Goal: Information Seeking & Learning: Learn about a topic

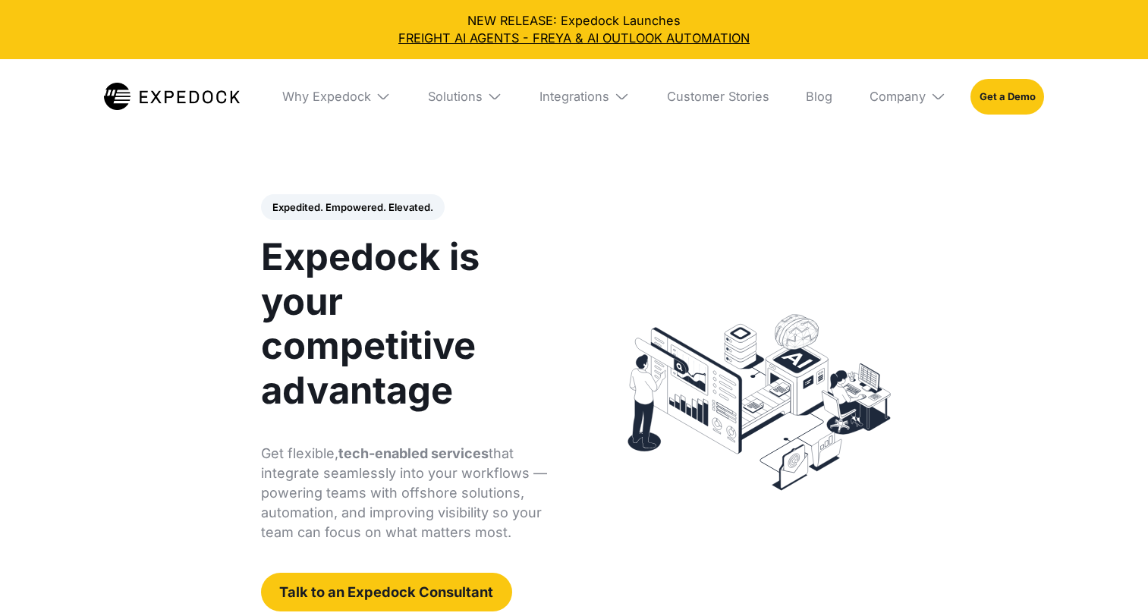
select select
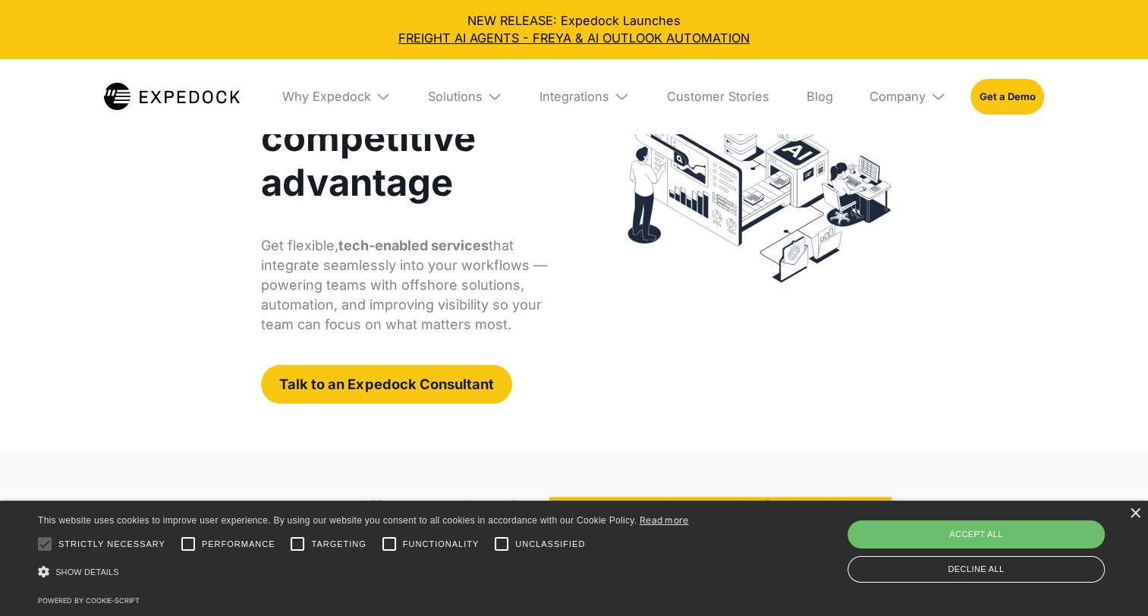
scroll to position [209, 0]
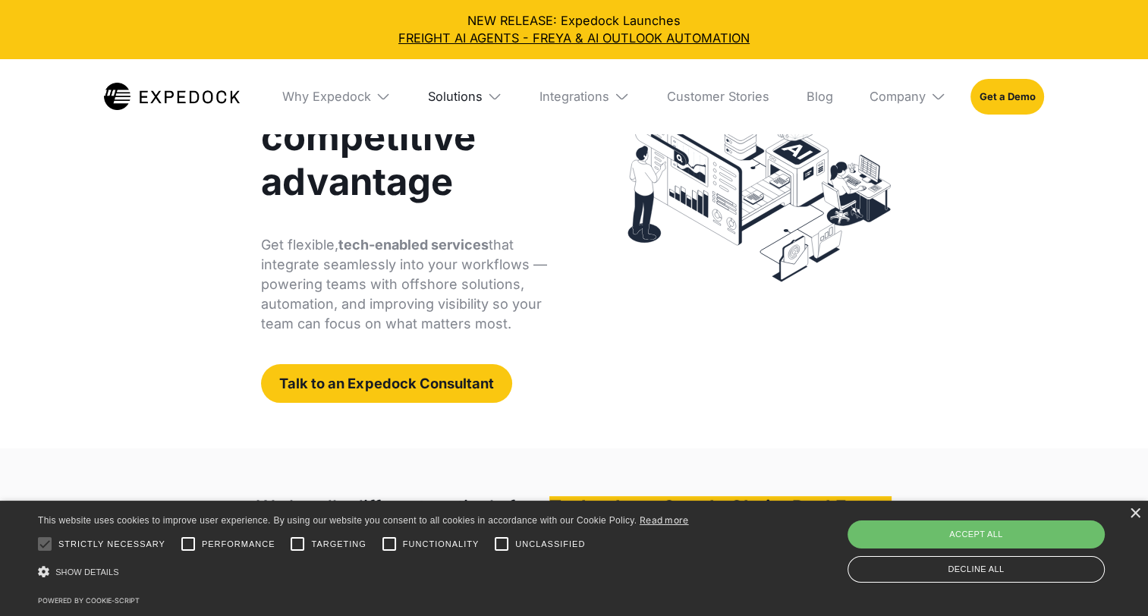
click at [483, 94] on div "Solutions" at bounding box center [455, 96] width 55 height 15
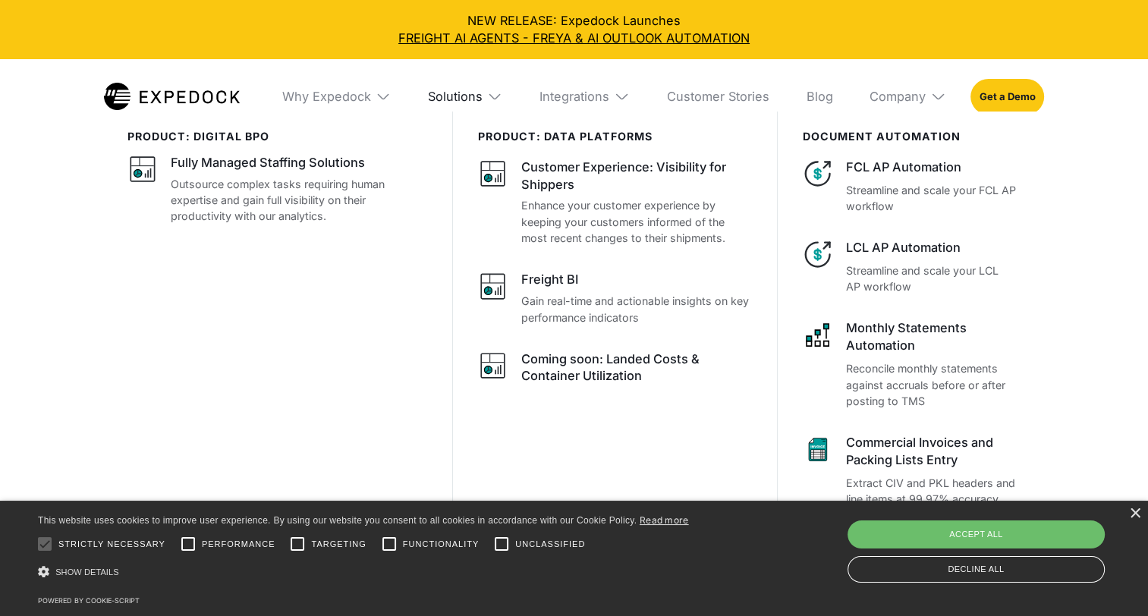
scroll to position [228, 0]
click at [609, 90] on div "Integrations" at bounding box center [574, 96] width 70 height 15
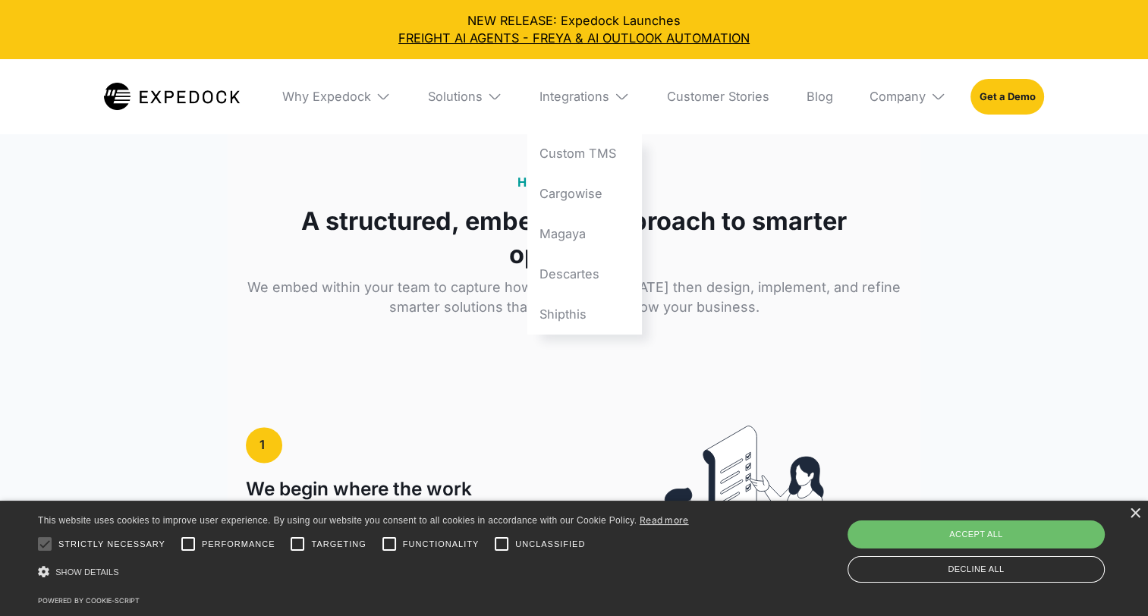
scroll to position [2294, 0]
click at [467, 94] on div "Solutions" at bounding box center [455, 96] width 55 height 15
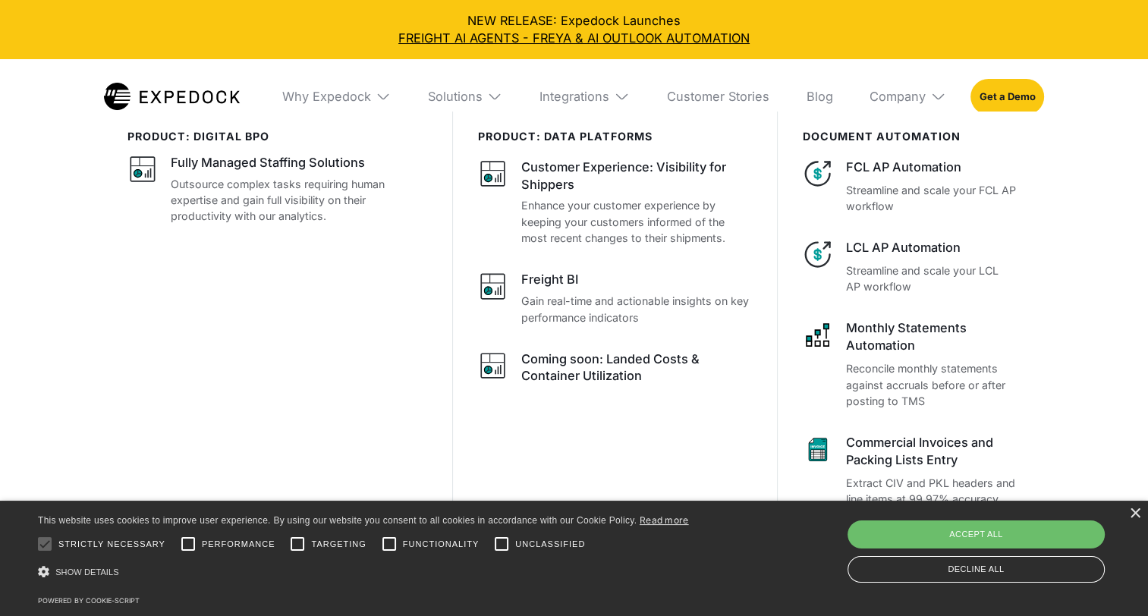
scroll to position [2608, 0]
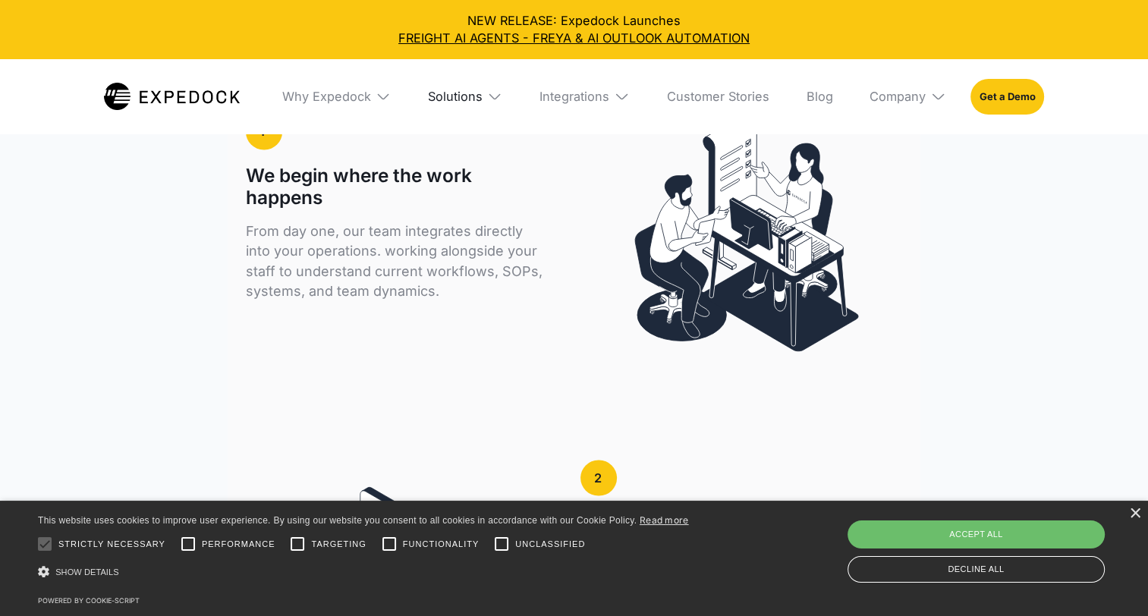
click at [474, 100] on div "Solutions" at bounding box center [455, 96] width 55 height 15
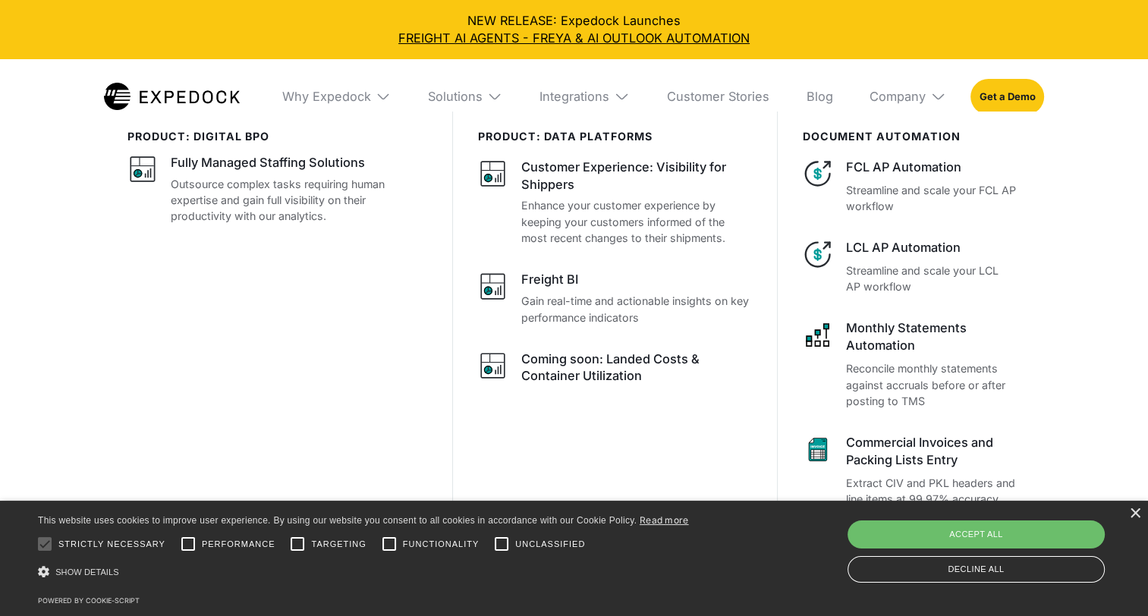
scroll to position [2627, 0]
click at [1135, 519] on div "×" at bounding box center [1134, 513] width 11 height 11
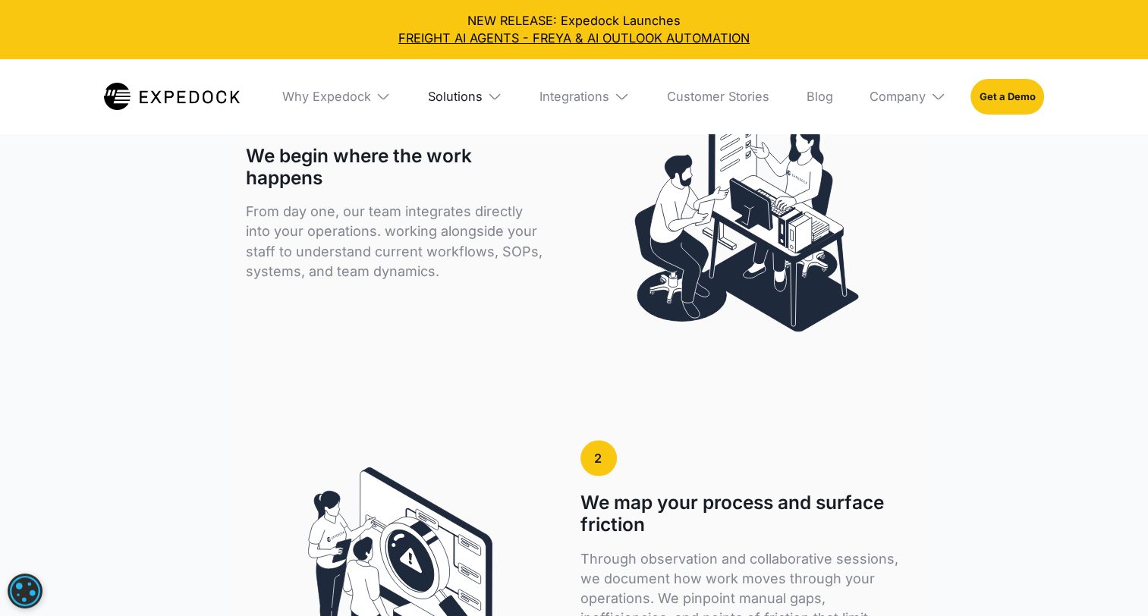
click at [467, 93] on div "Solutions" at bounding box center [455, 96] width 55 height 15
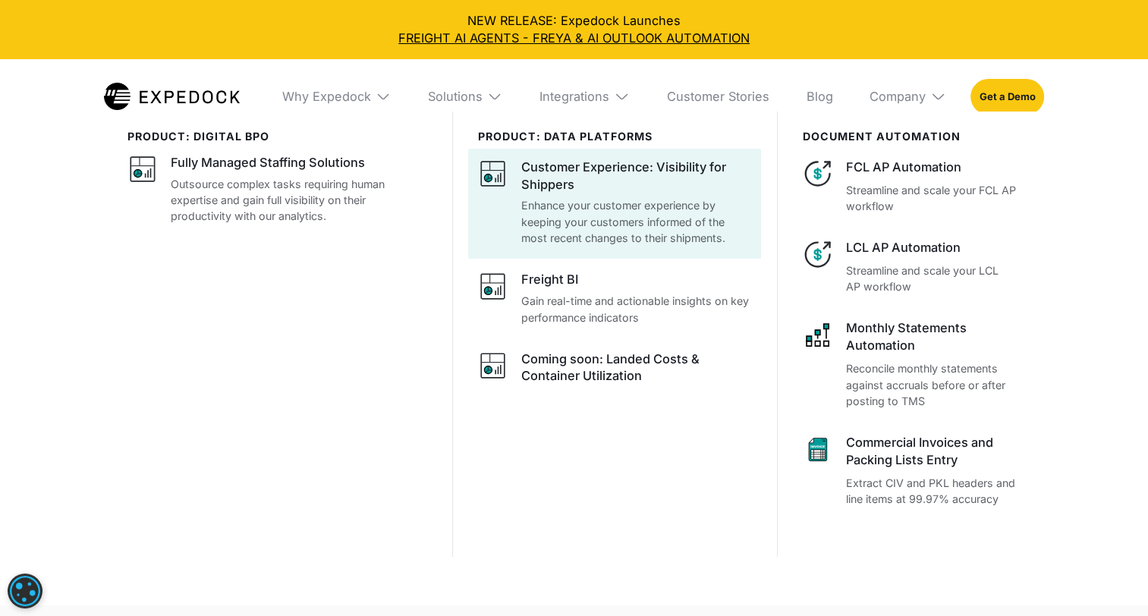
click at [590, 173] on div "Customer Experience: Visibility for Shippers" at bounding box center [636, 176] width 231 height 35
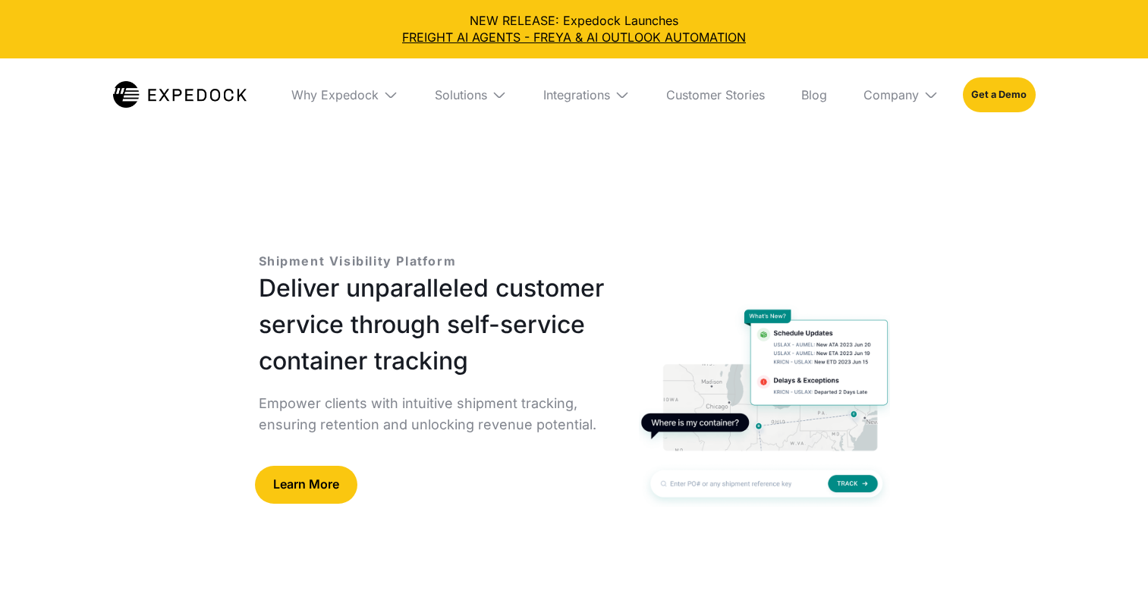
select select
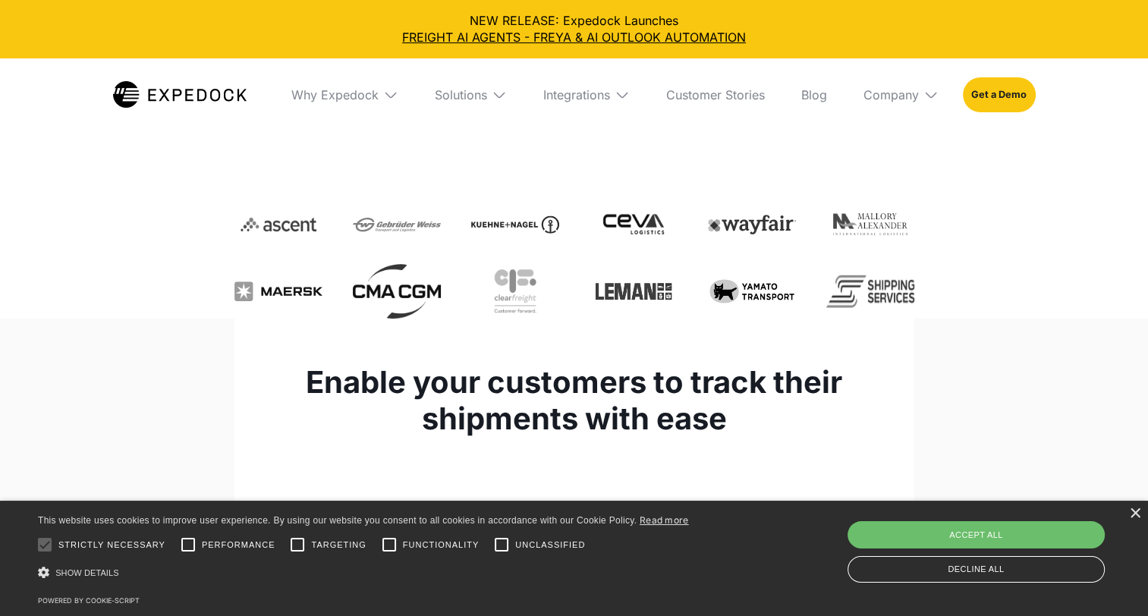
scroll to position [190, 0]
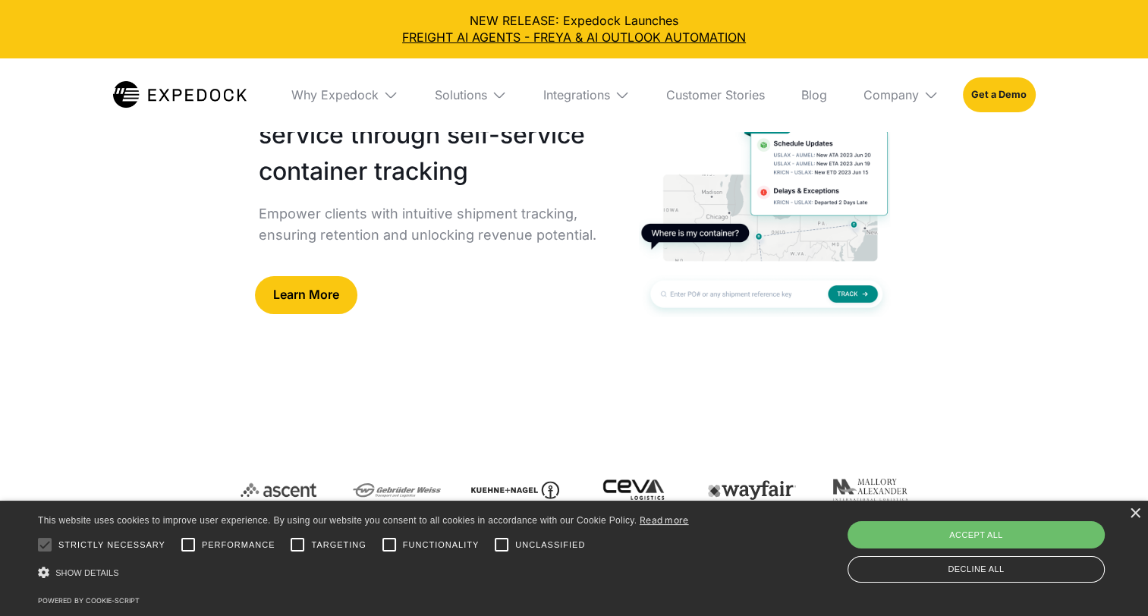
click at [340, 289] on link "Learn More" at bounding box center [306, 295] width 102 height 38
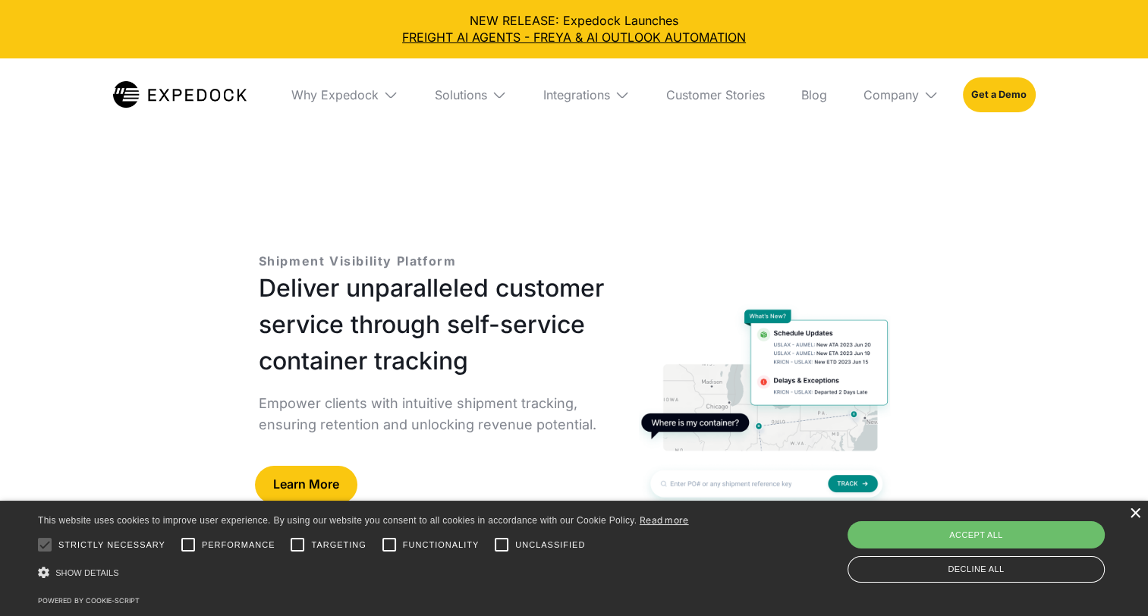
click at [1136, 510] on div "×" at bounding box center [1134, 513] width 11 height 11
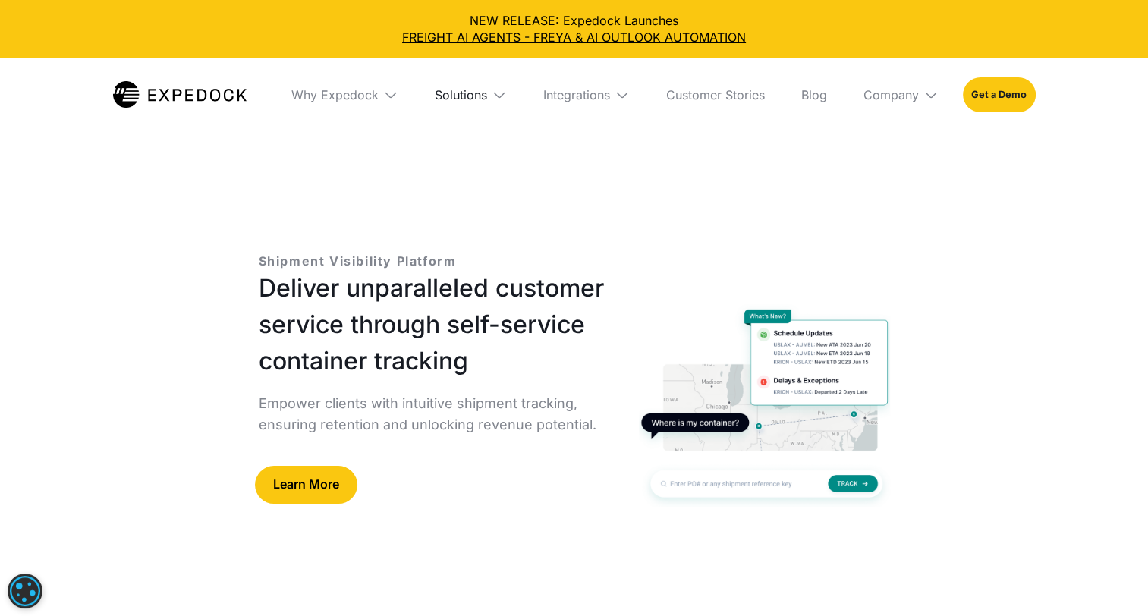
click at [472, 93] on div "Solutions" at bounding box center [461, 94] width 52 height 15
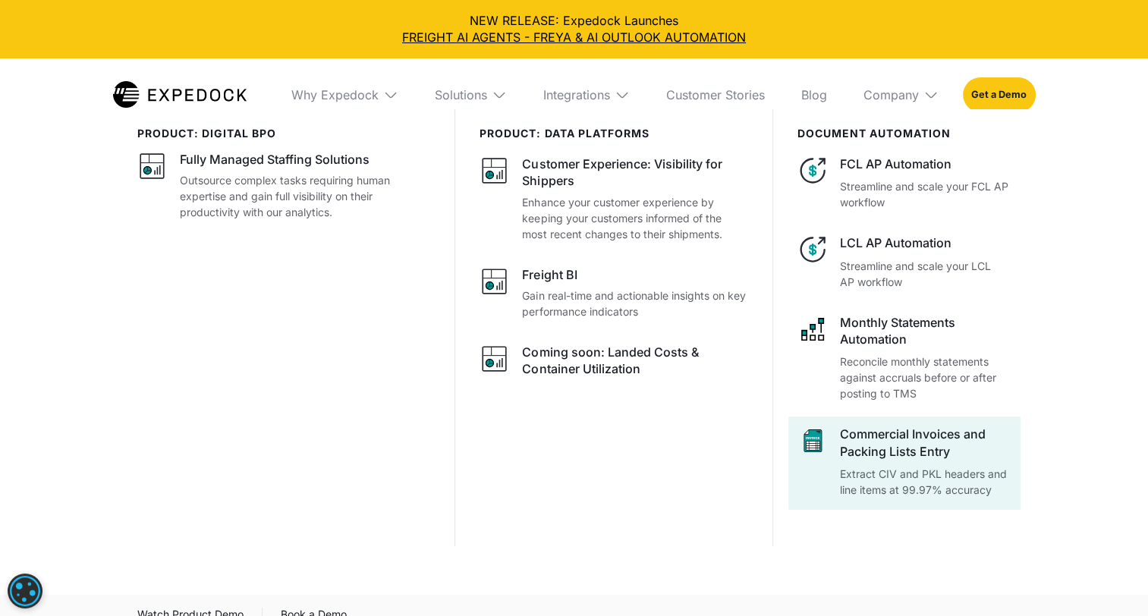
click at [935, 435] on div "Commercial Invoices and Packing Lists Entry" at bounding box center [925, 443] width 171 height 34
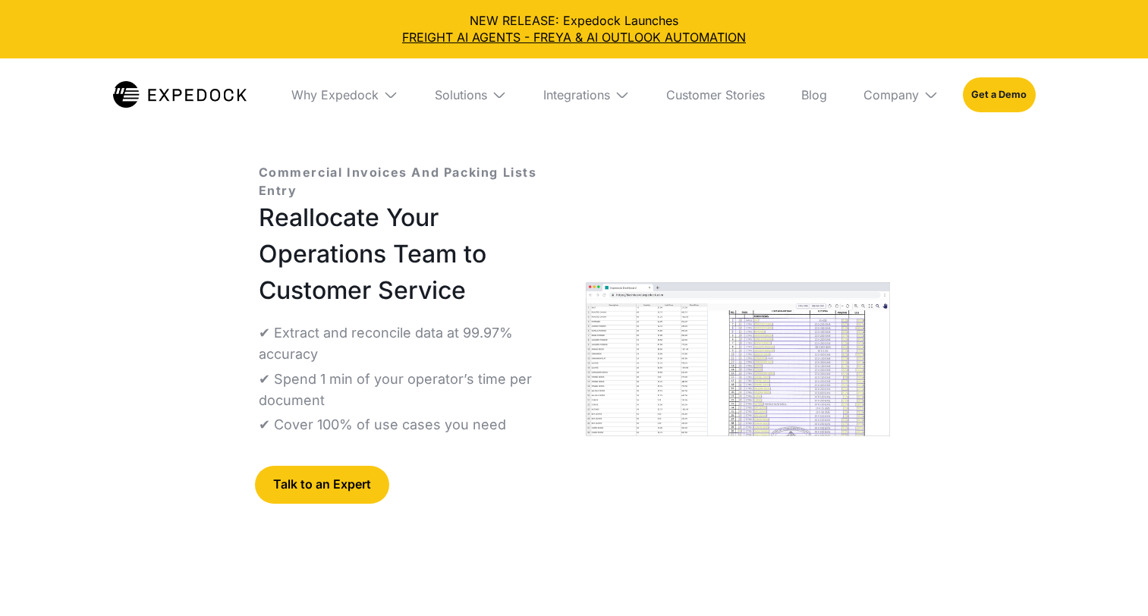
select select
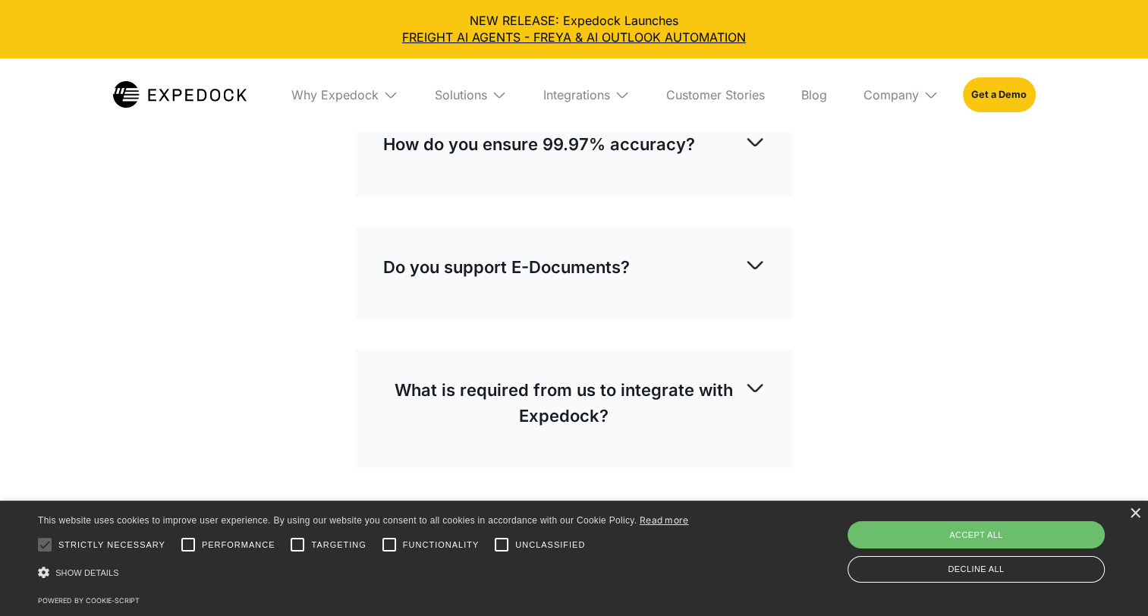
scroll to position [4970, 0]
